Goal: Register for event/course

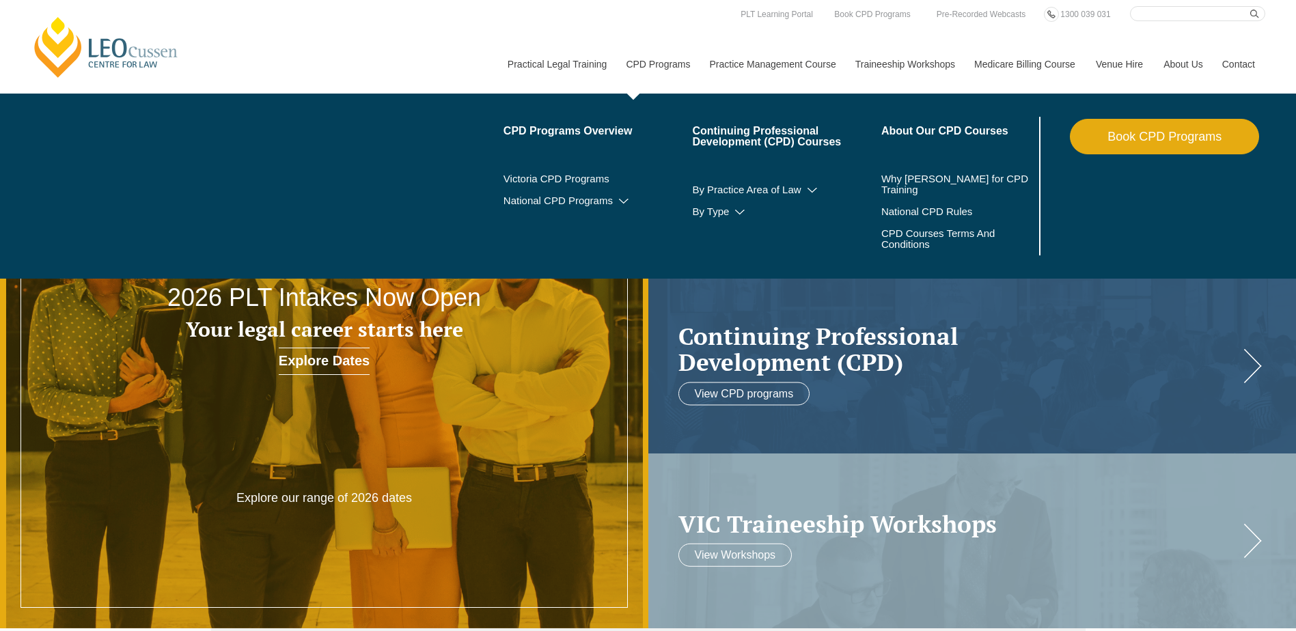
click at [650, 61] on link "CPD Programs" at bounding box center [657, 64] width 83 height 59
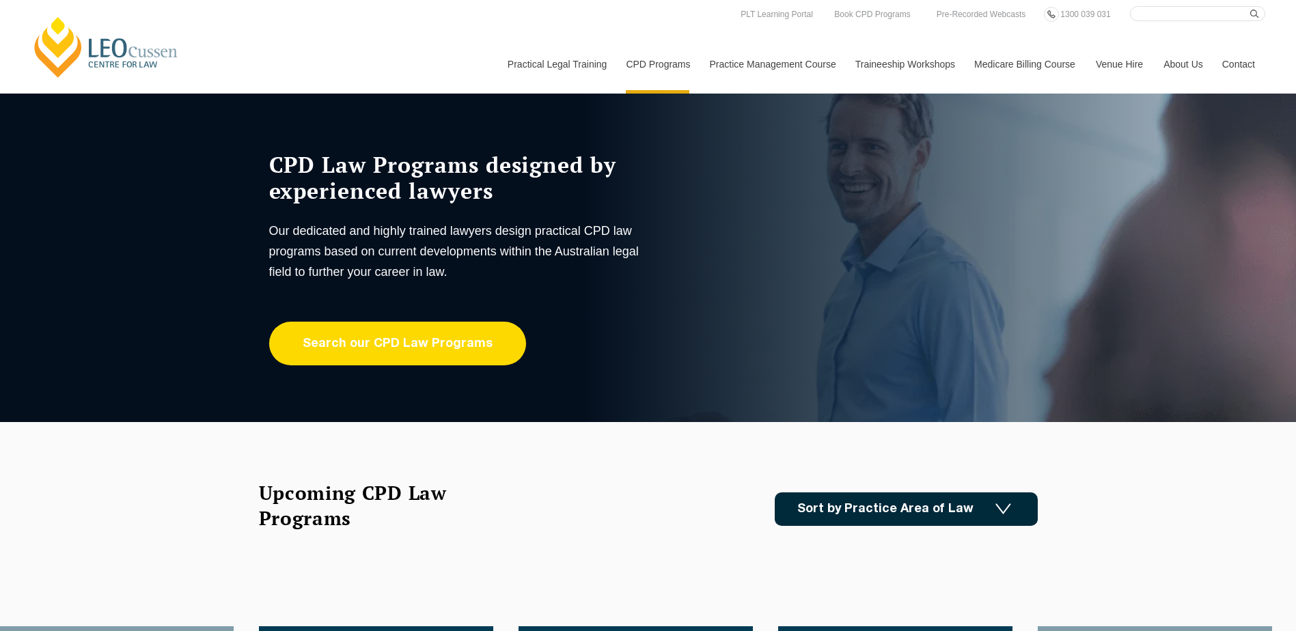
click at [457, 344] on link "Search our CPD Law Programs" at bounding box center [397, 344] width 257 height 44
click at [413, 352] on link "Search our CPD Law Programs" at bounding box center [397, 344] width 257 height 44
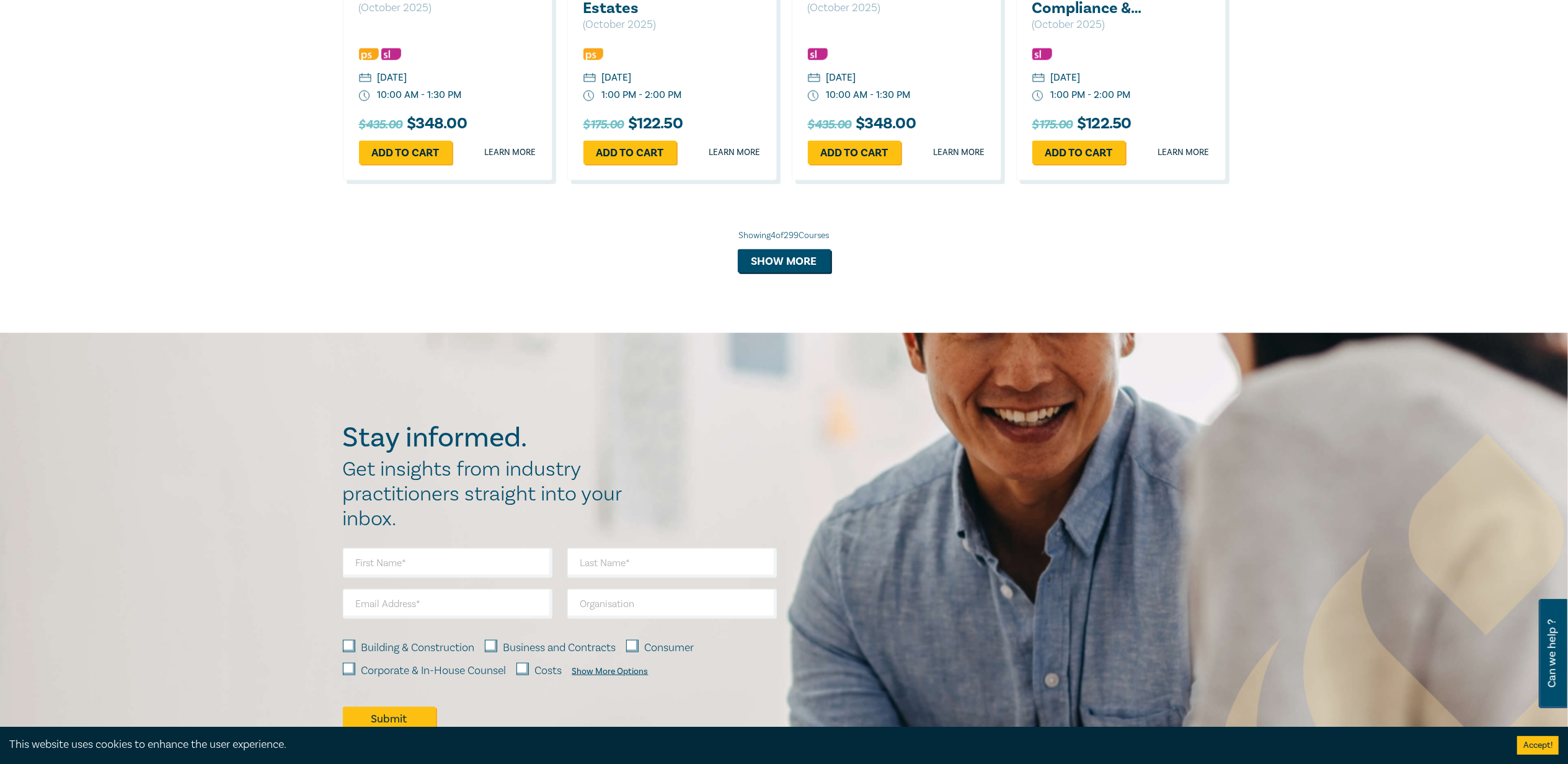
scroll to position [1110, 0]
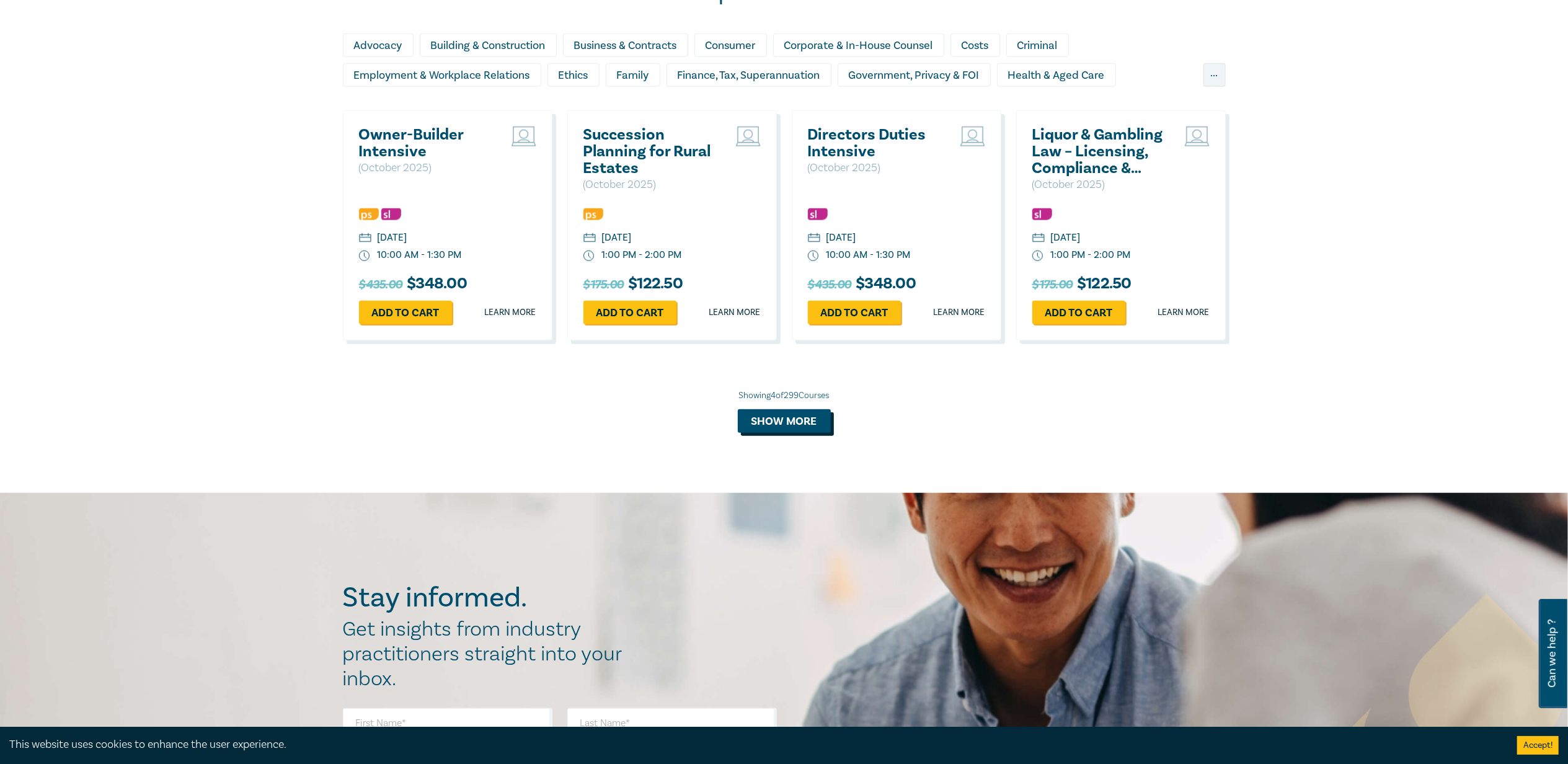
click at [774, 420] on button "Show more" at bounding box center [784, 421] width 93 height 24
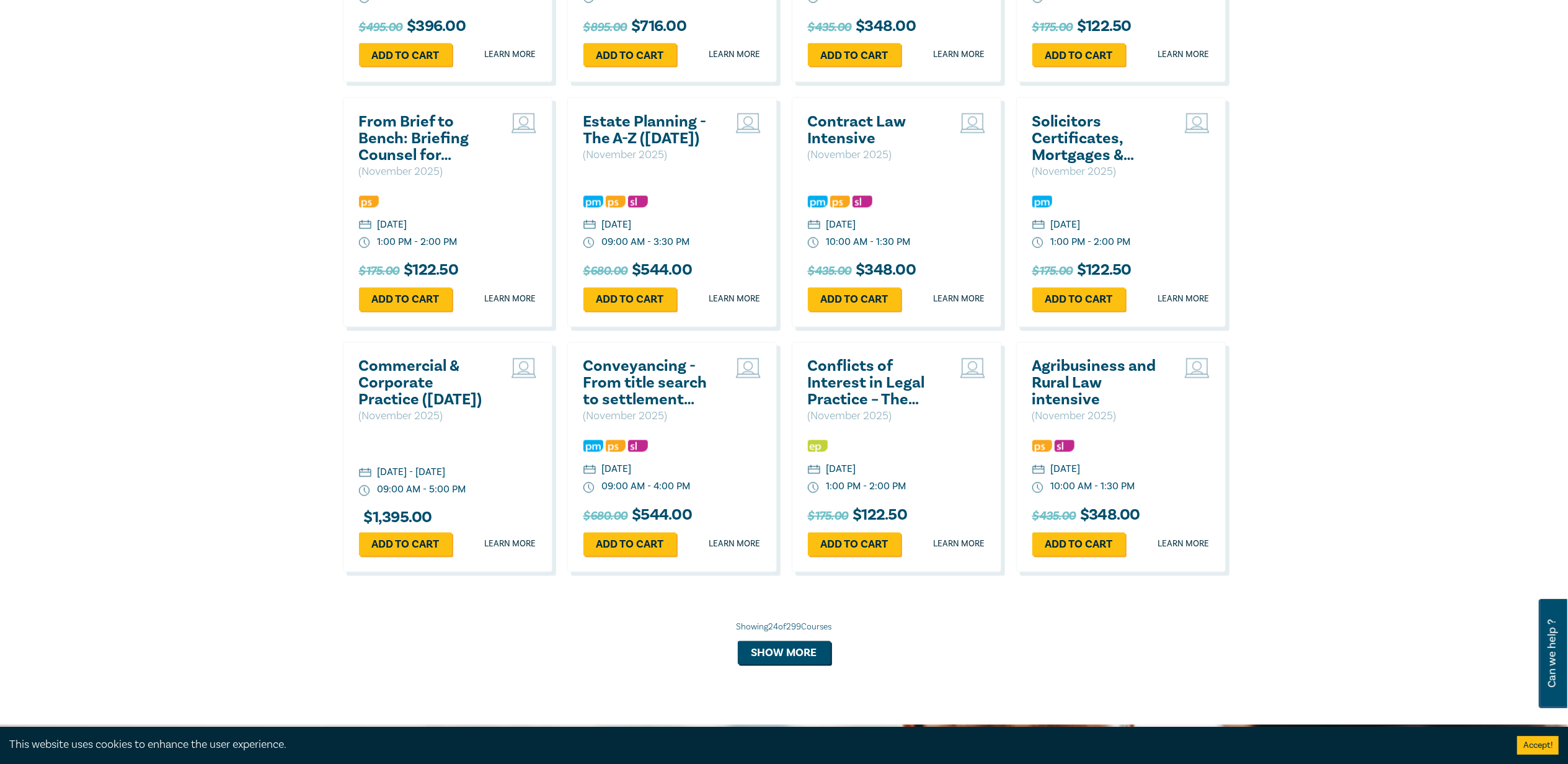
scroll to position [2184, 0]
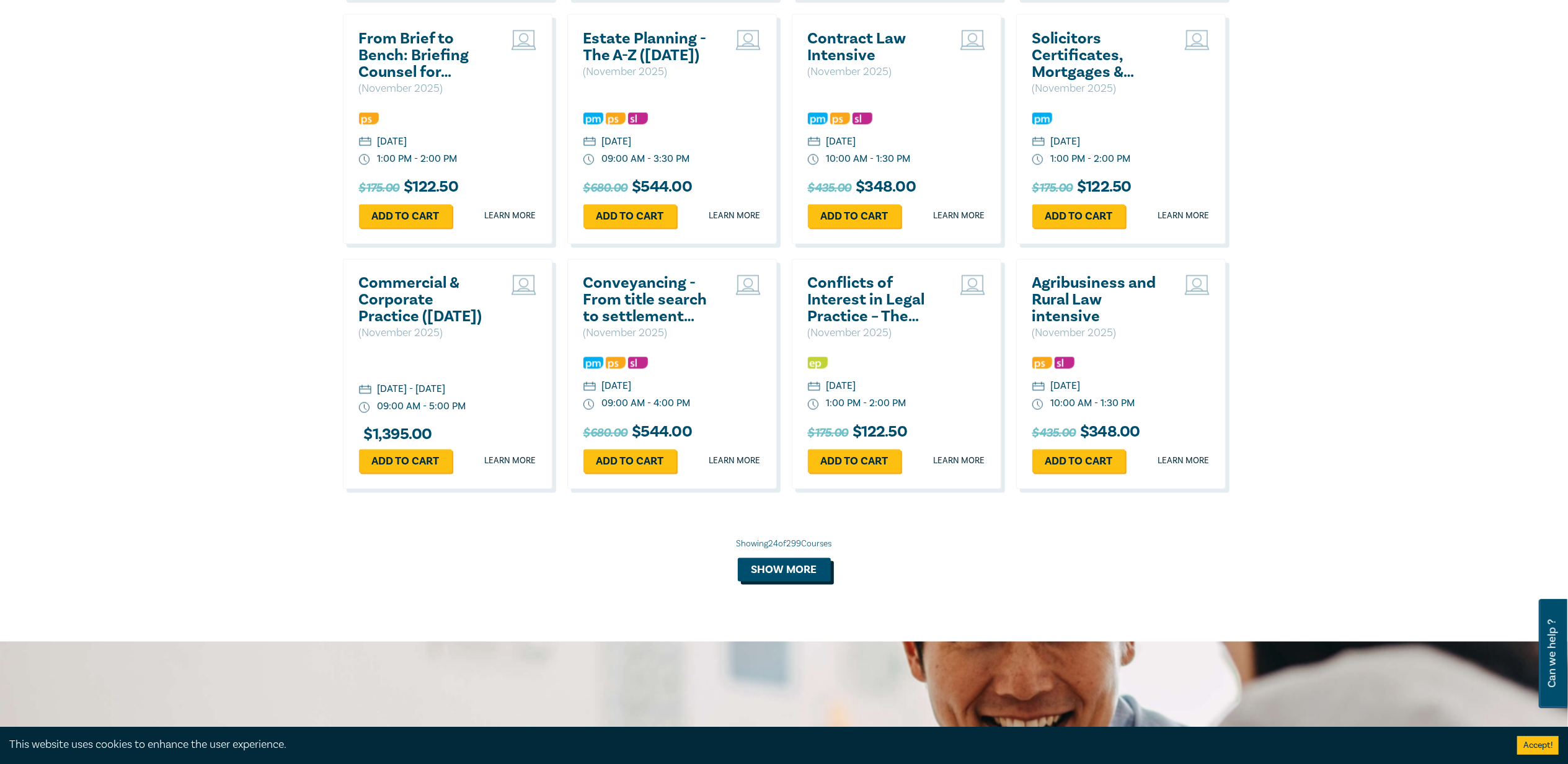
click at [808, 581] on button "Show more" at bounding box center [784, 570] width 93 height 24
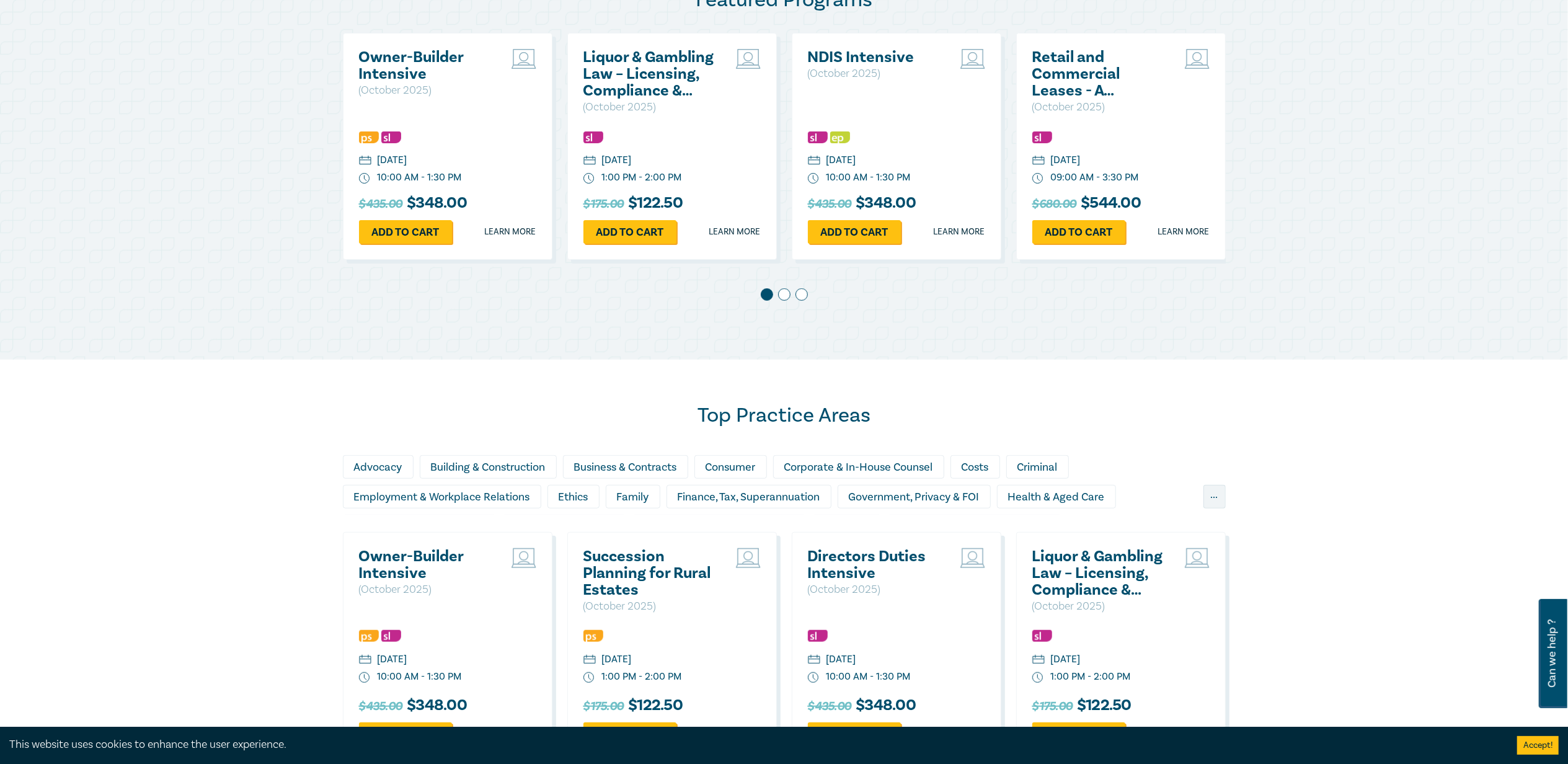
scroll to position [827, 0]
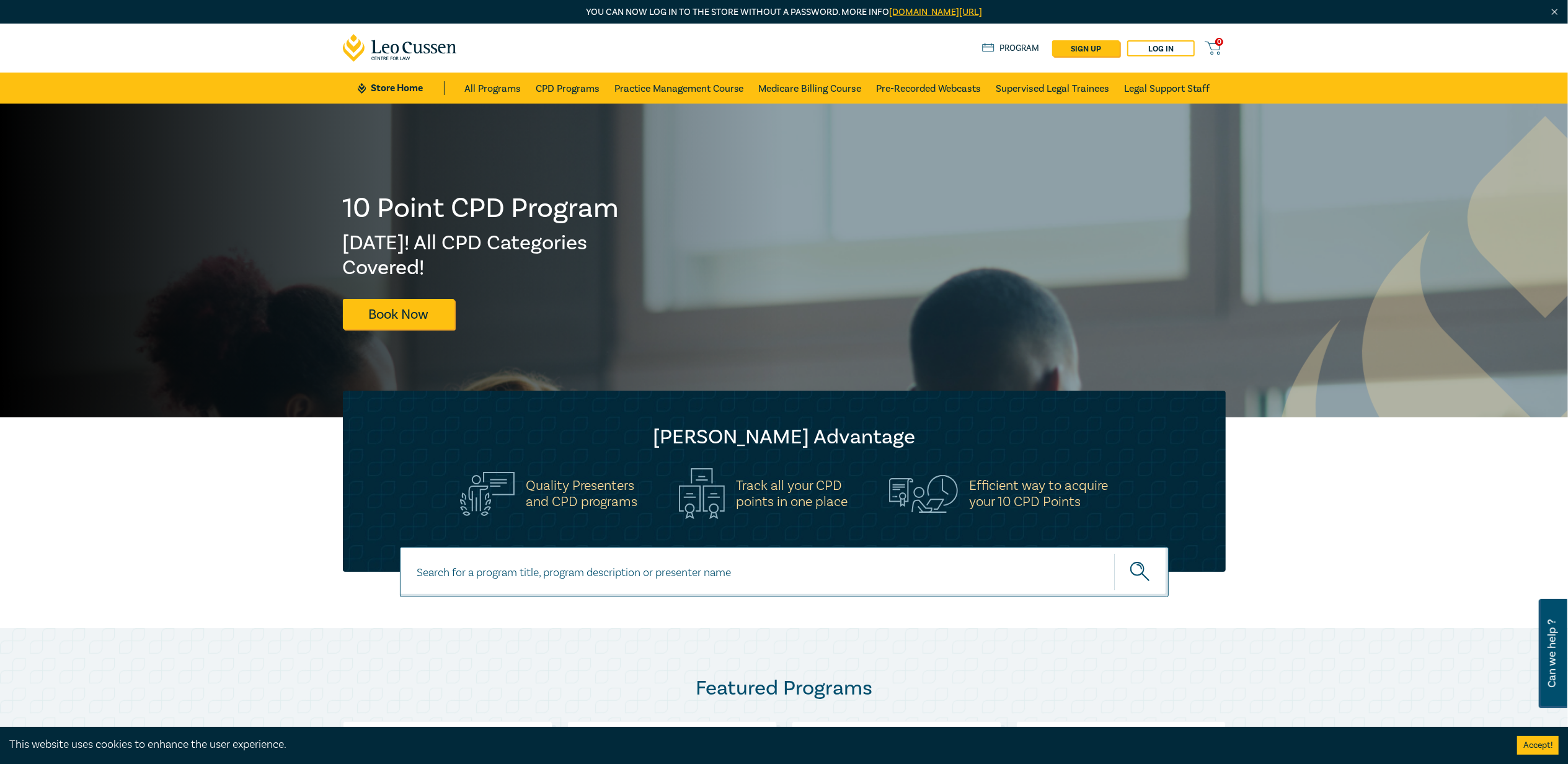
click at [473, 561] on input at bounding box center [784, 572] width 769 height 50
type input "wills & Estate"
click at [1114, 553] on button "submit" at bounding box center [1142, 572] width 54 height 38
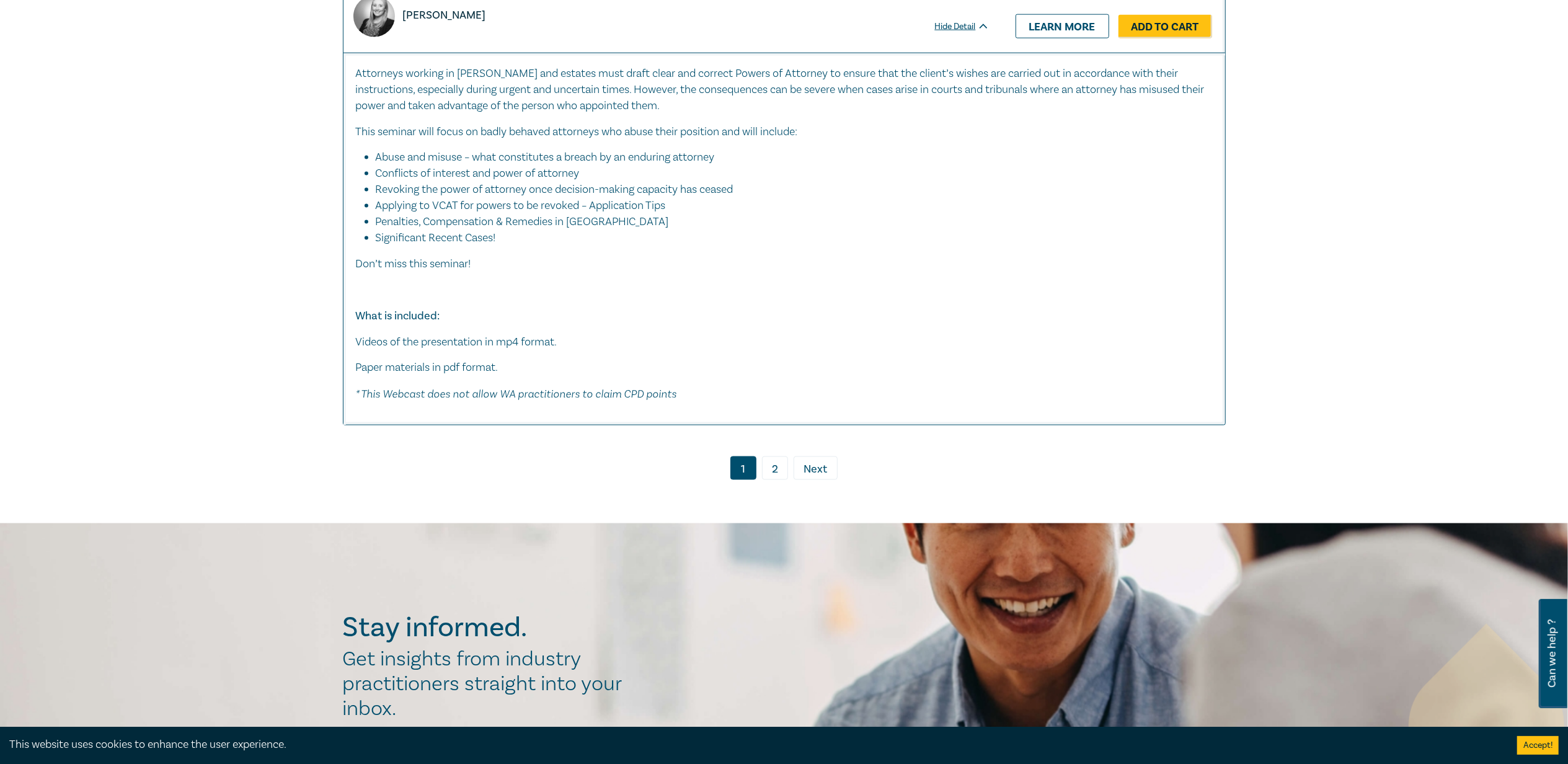
scroll to position [6447, 0]
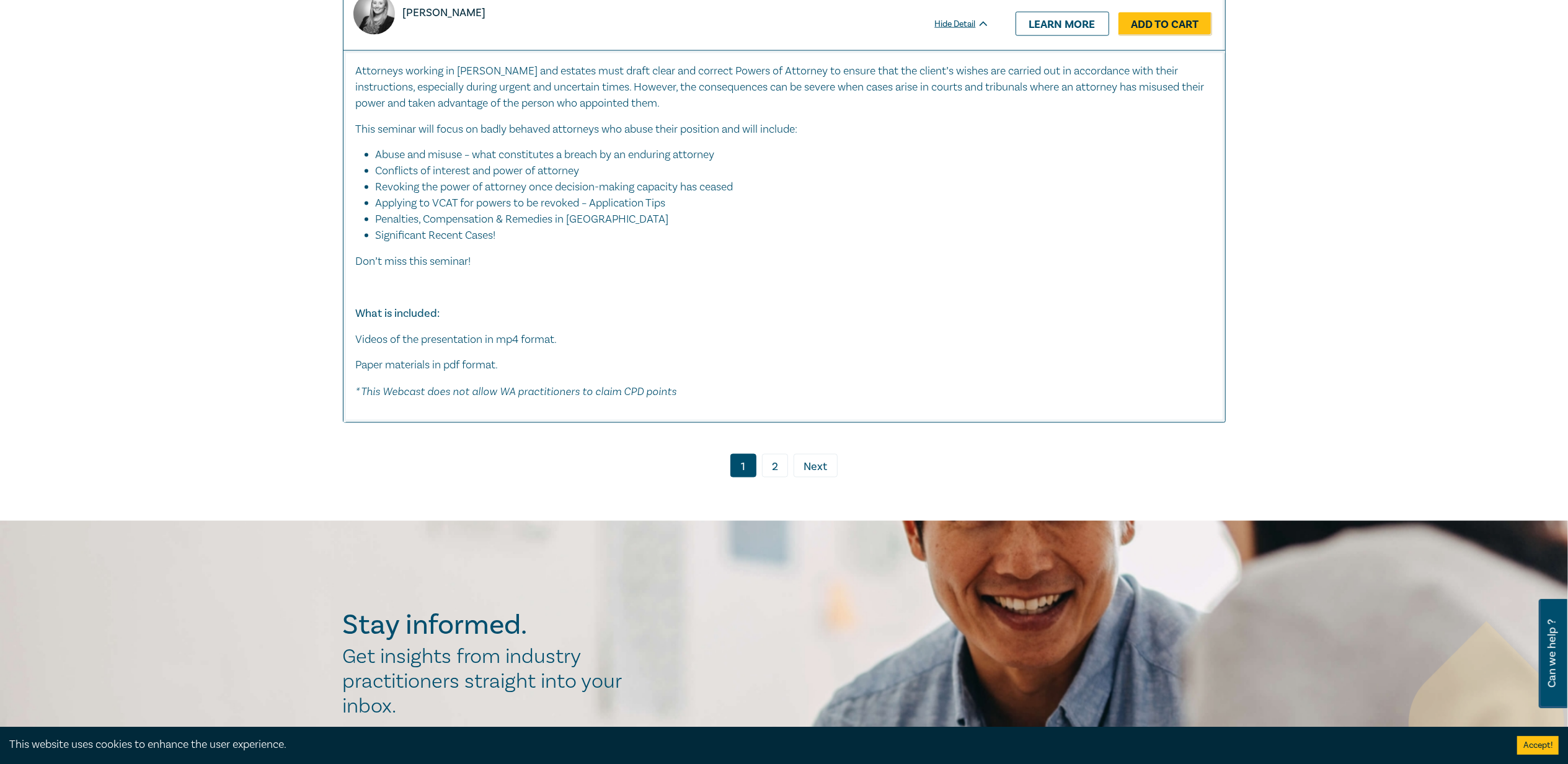
click at [779, 466] on link "2" at bounding box center [775, 465] width 26 height 24
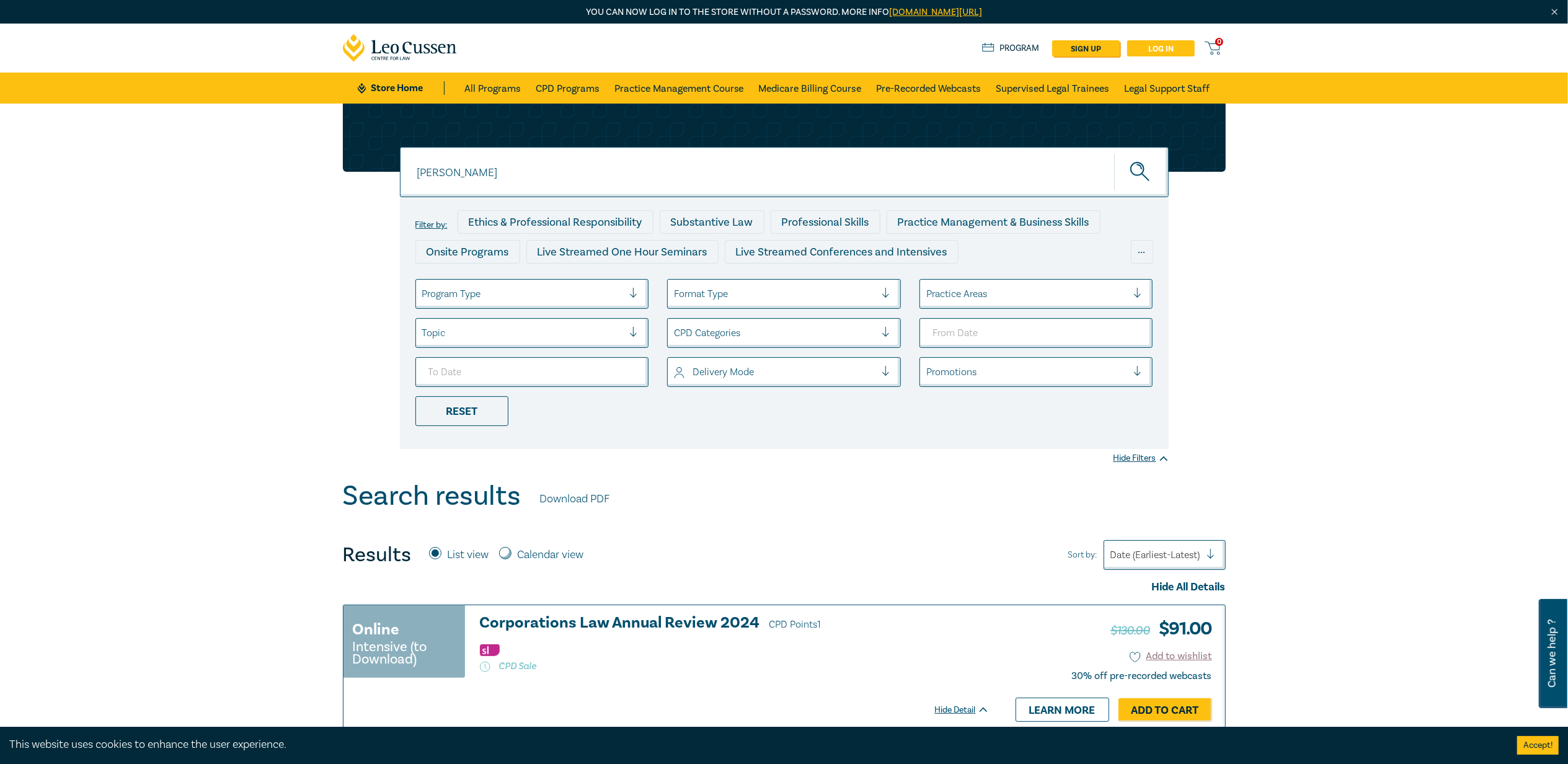
click at [1142, 48] on link "Log in" at bounding box center [1161, 48] width 67 height 16
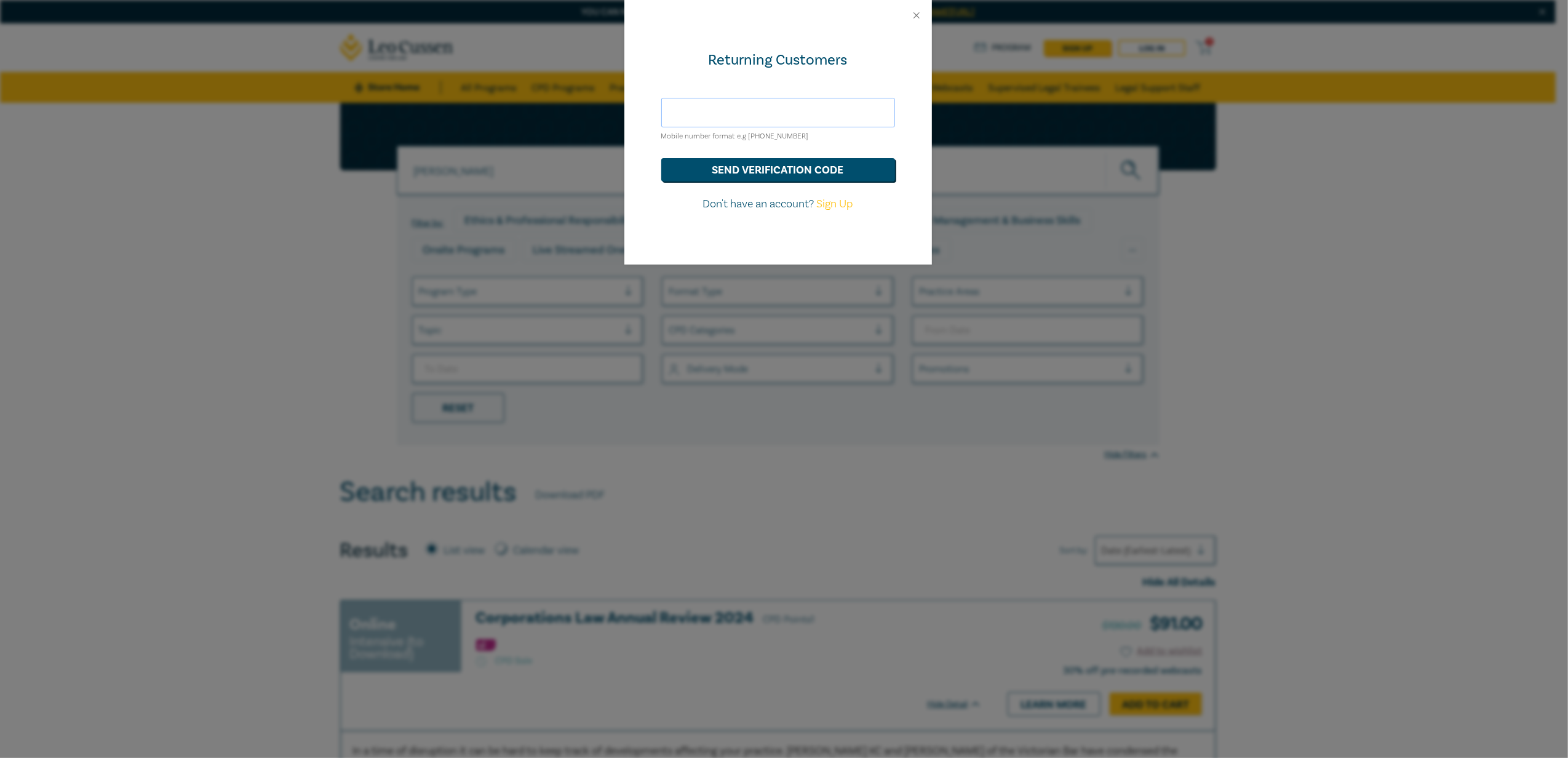
click at [771, 111] on input "text" at bounding box center [778, 113] width 234 height 30
type input "w"
type input "sama.ibrahim96@yahoo.com"
click at [661, 158] on button "send verification code" at bounding box center [778, 170] width 234 height 23
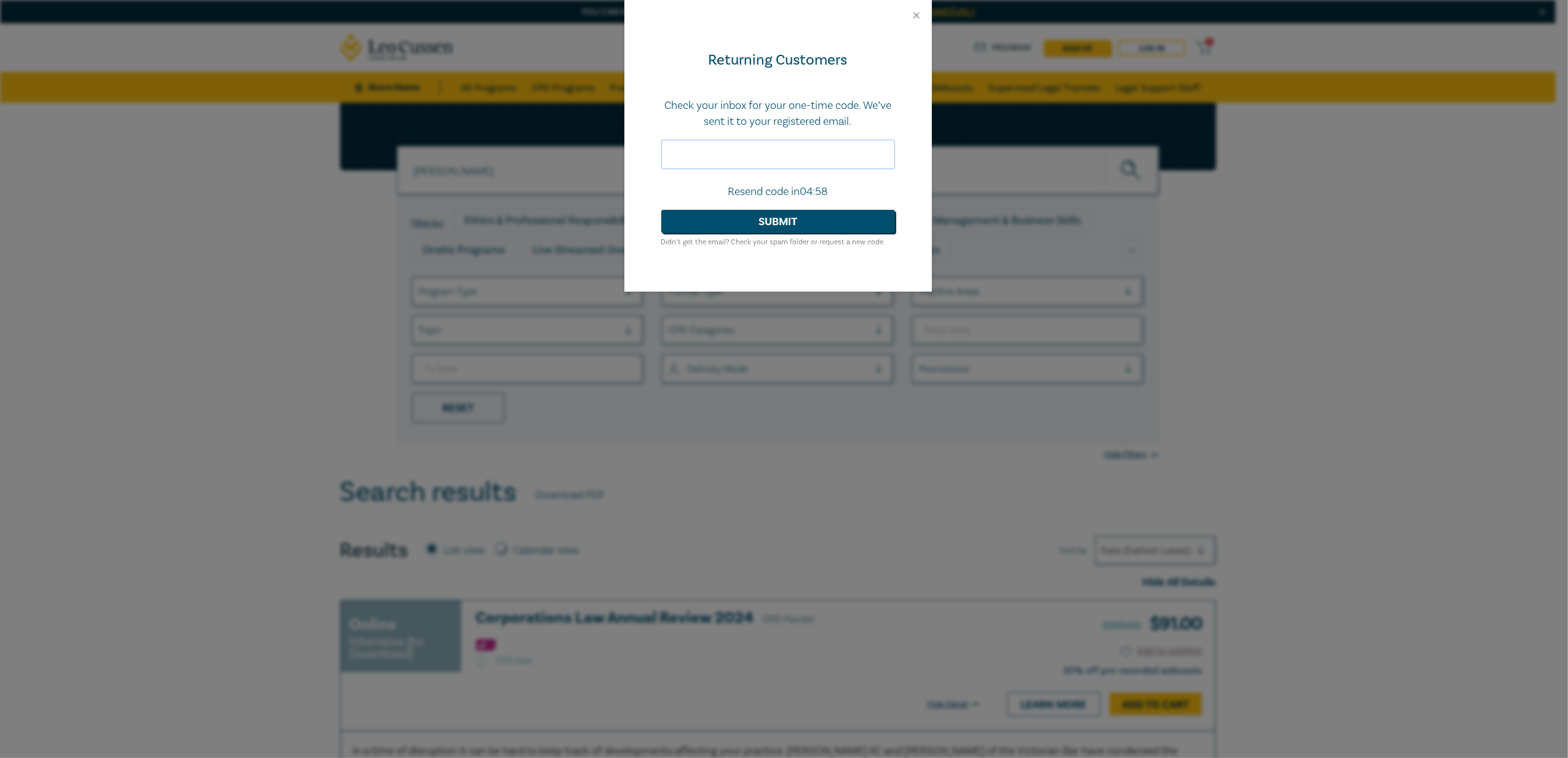
click at [727, 158] on input "text" at bounding box center [778, 154] width 234 height 30
paste input "932158"
type input "932158"
click at [661, 210] on button "Submit" at bounding box center [778, 221] width 234 height 23
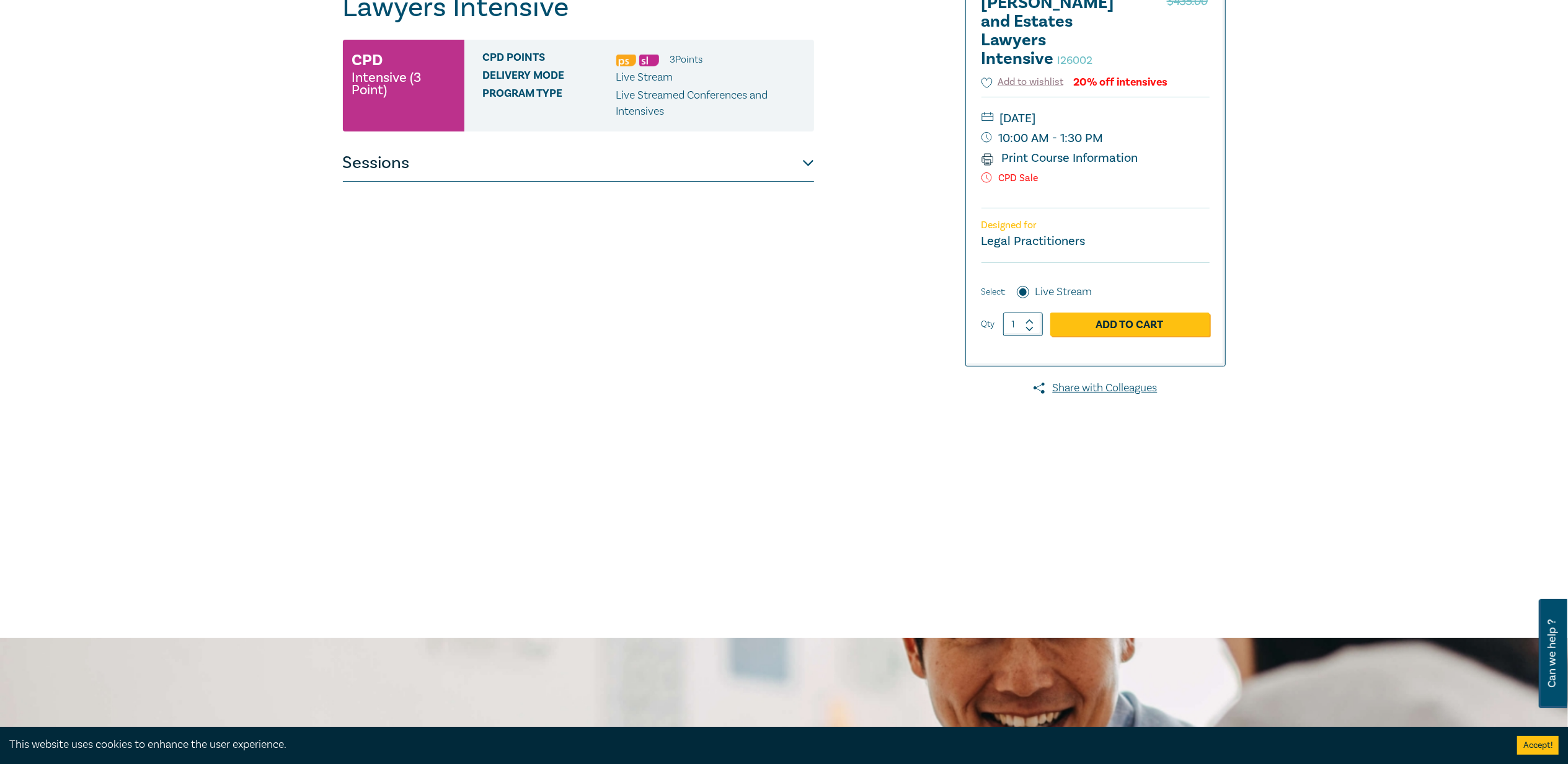
scroll to position [248, 0]
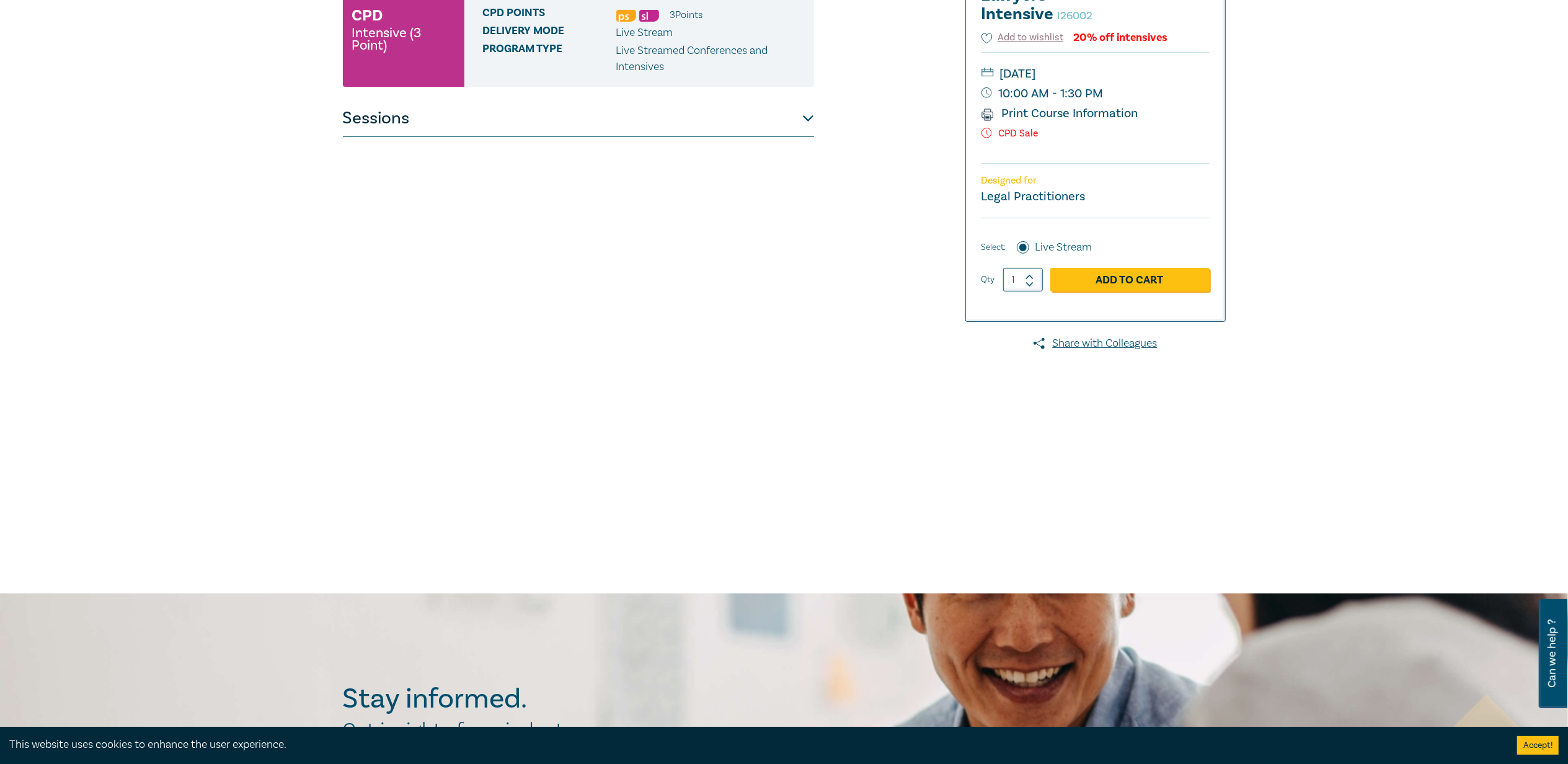
click at [492, 122] on button "Sessions" at bounding box center [578, 118] width 471 height 37
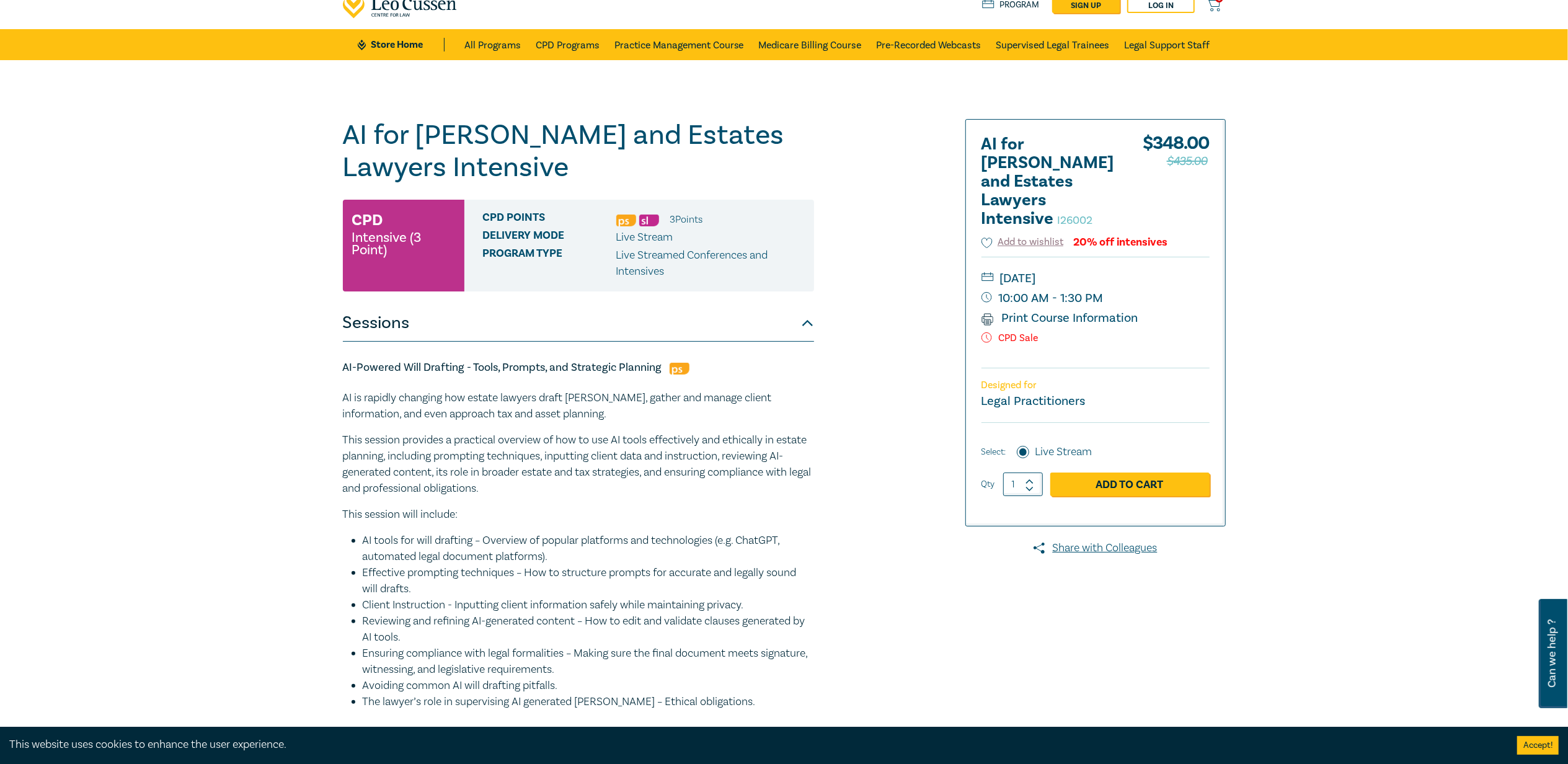
scroll to position [0, 0]
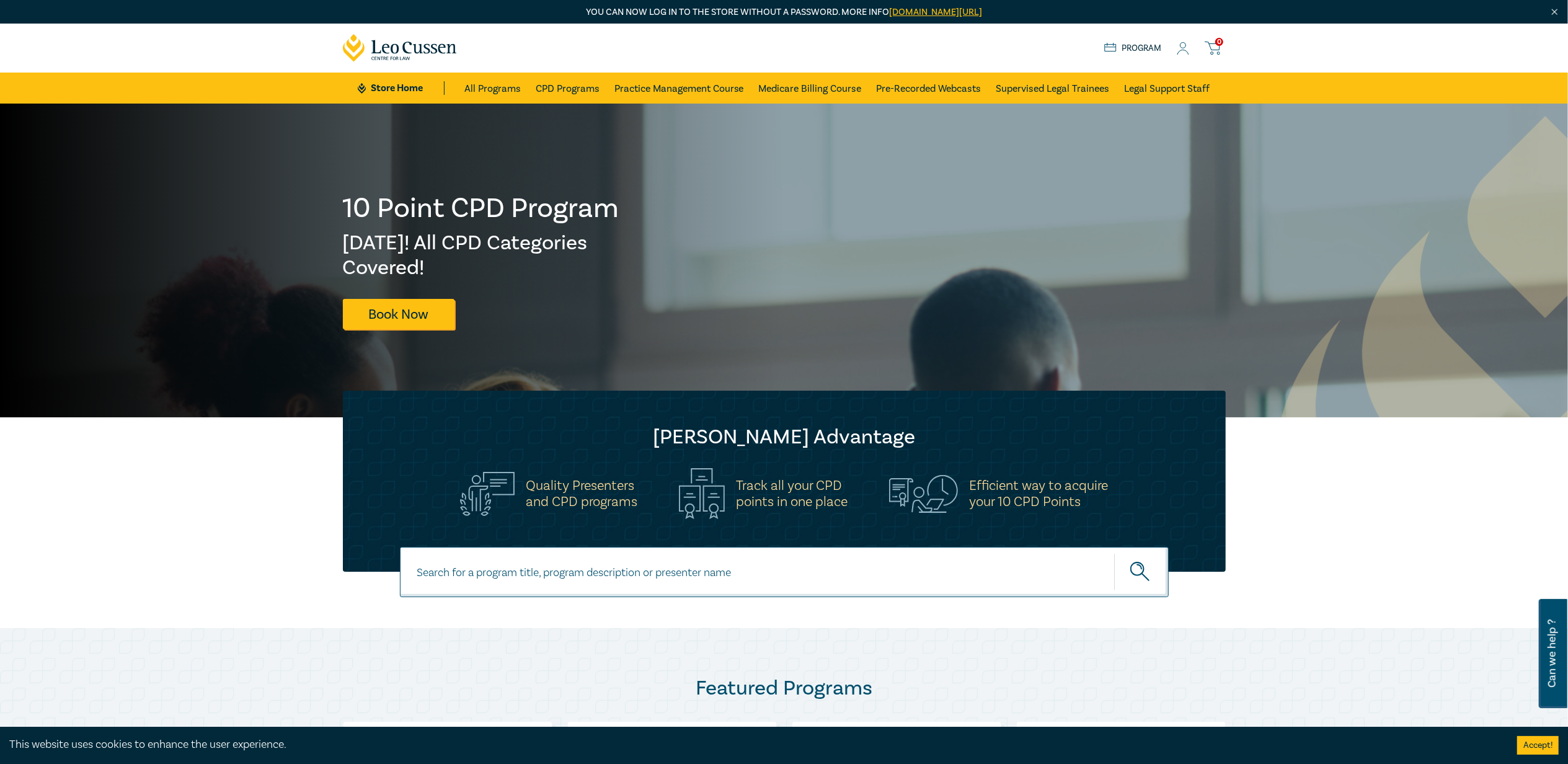
click at [1182, 51] on icon at bounding box center [1183, 48] width 13 height 13
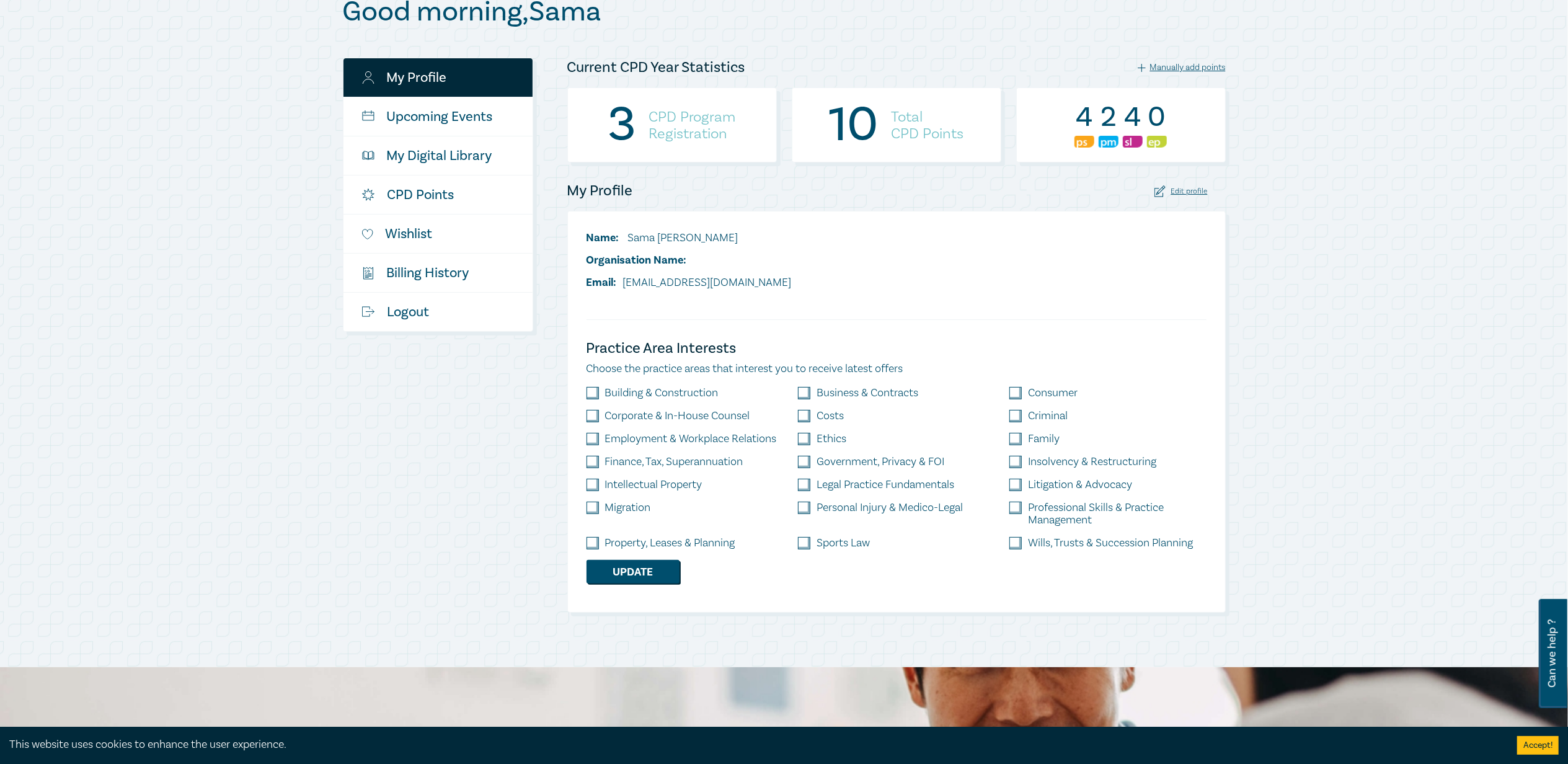
scroll to position [165, 0]
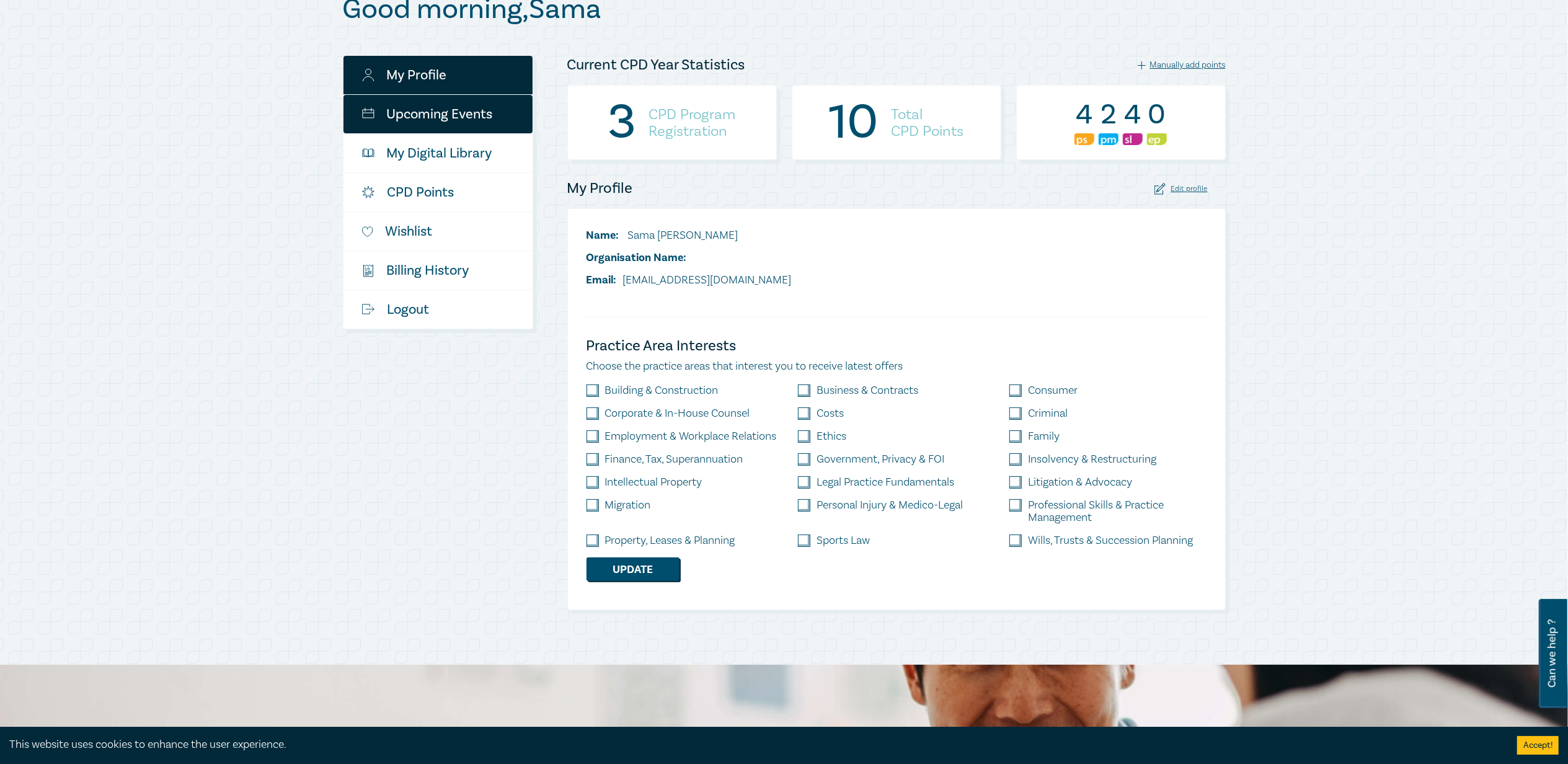
click at [445, 127] on link "Upcoming Events" at bounding box center [437, 114] width 189 height 38
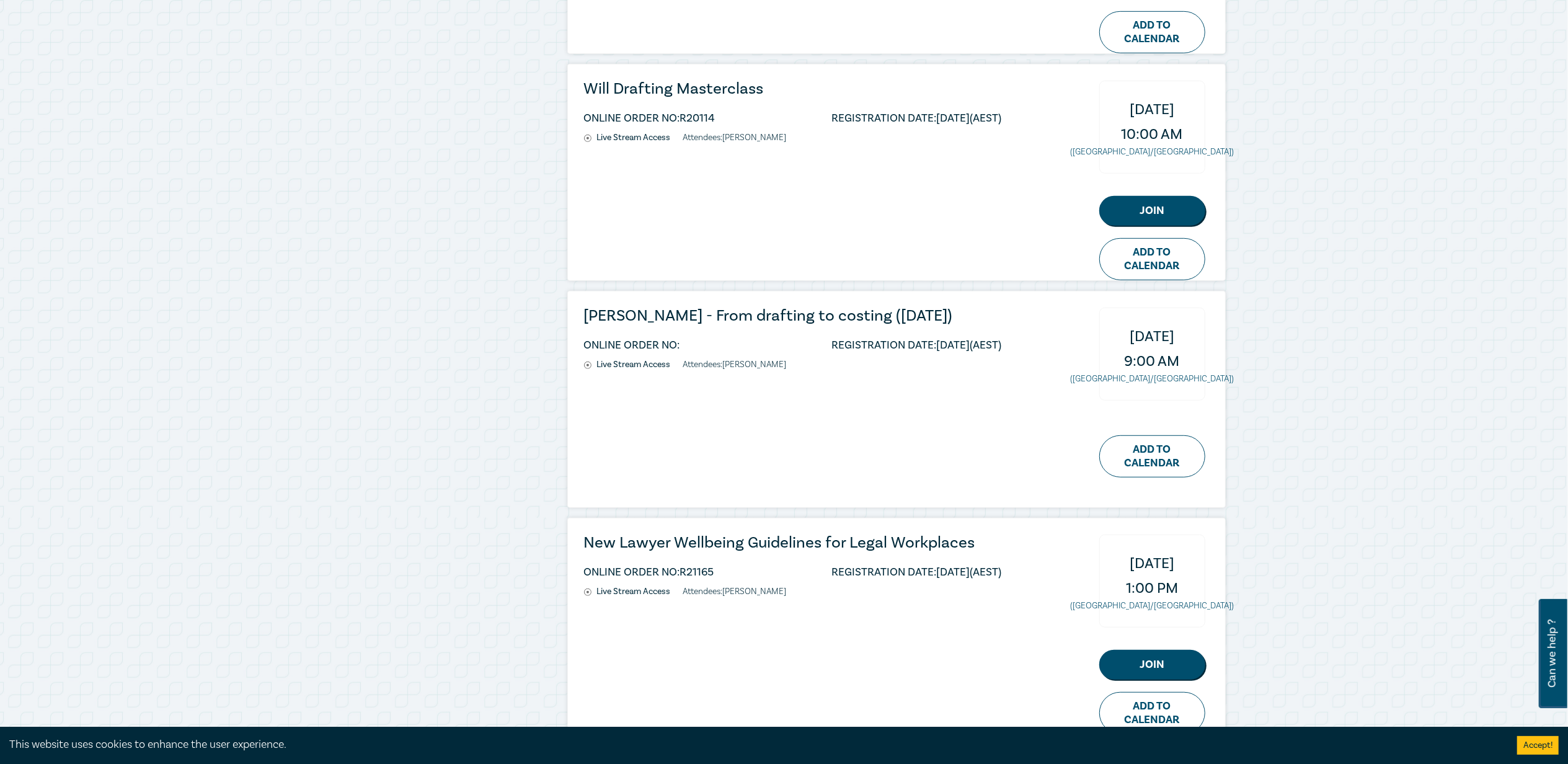
scroll to position [661, 0]
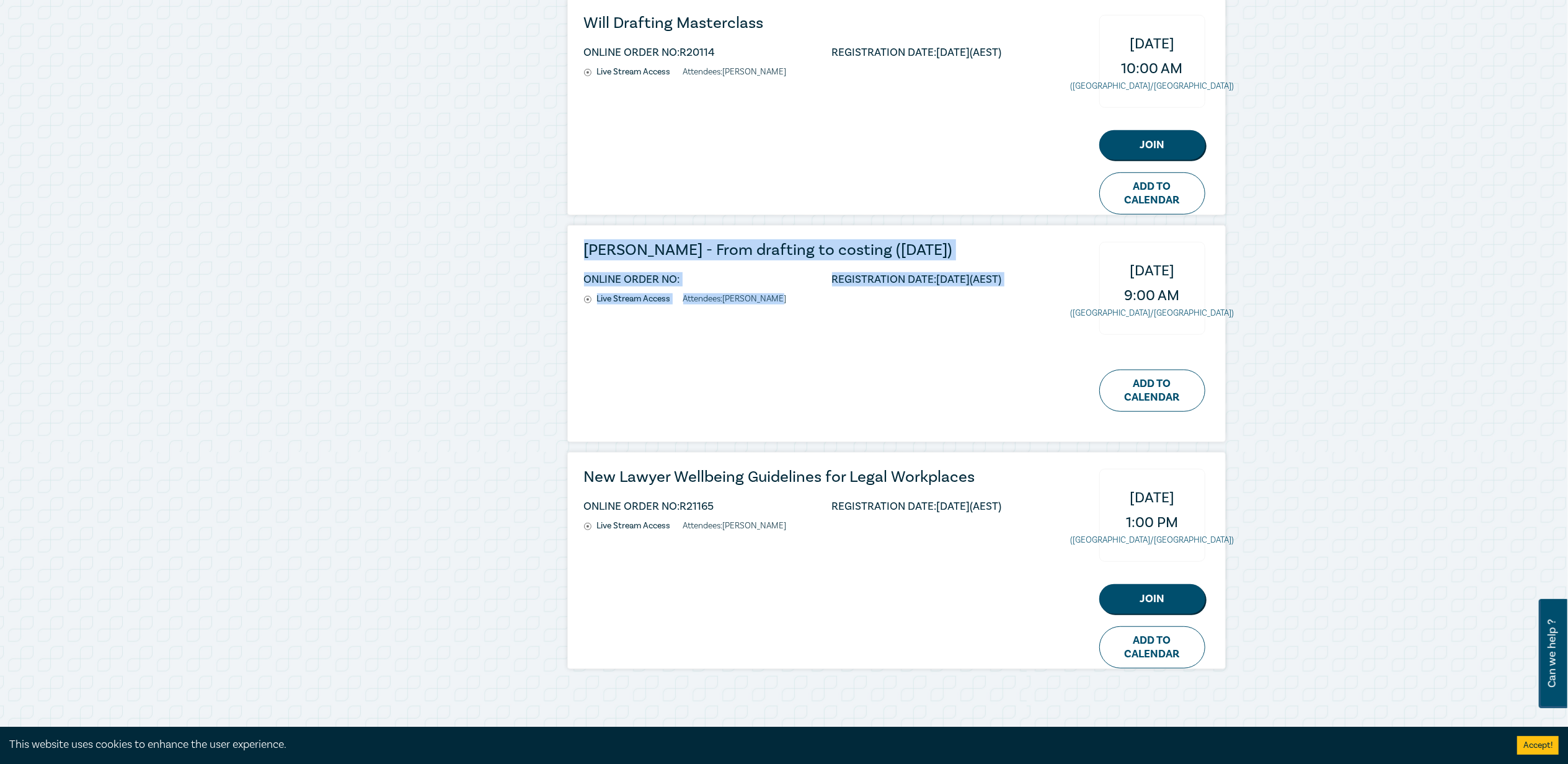
drag, startPoint x: 786, startPoint y: 309, endPoint x: 578, endPoint y: 251, distance: 215.9
click at [578, 251] on div "Wills - From drafting to costing (October 2025) ONLINE ORDER NO: REGISTRATION D…" at bounding box center [897, 334] width 657 height 216
click at [762, 349] on div "Wills - From drafting to costing (October 2025) ONLINE ORDER NO: REGISTRATION D…" at bounding box center [897, 334] width 657 height 216
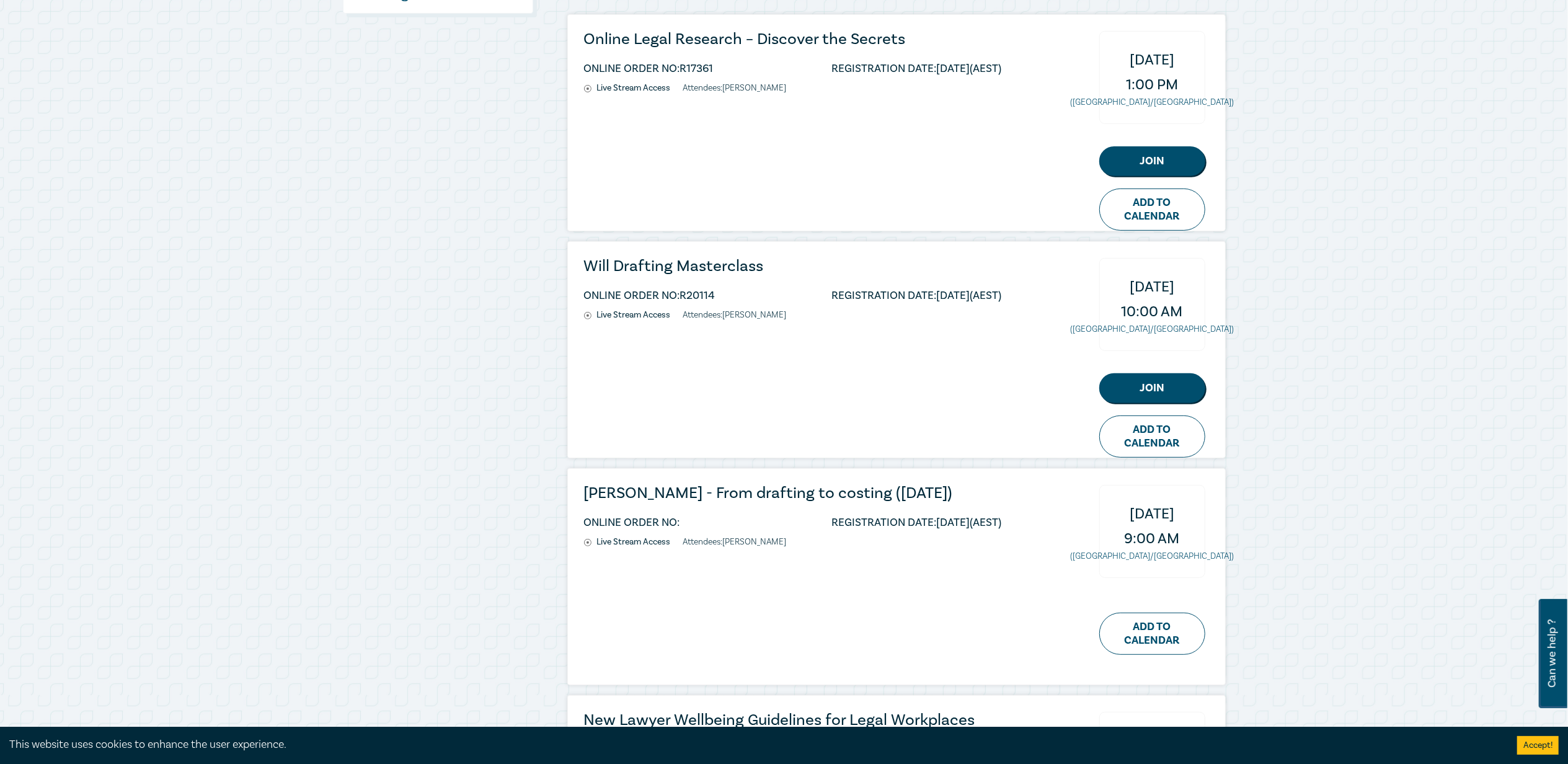
scroll to position [413, 0]
